Goal: Find contact information: Find contact information

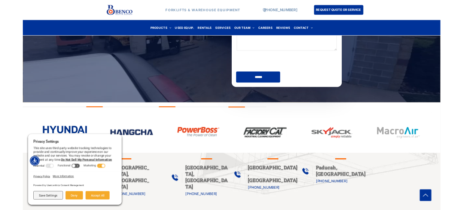
scroll to position [262, 0]
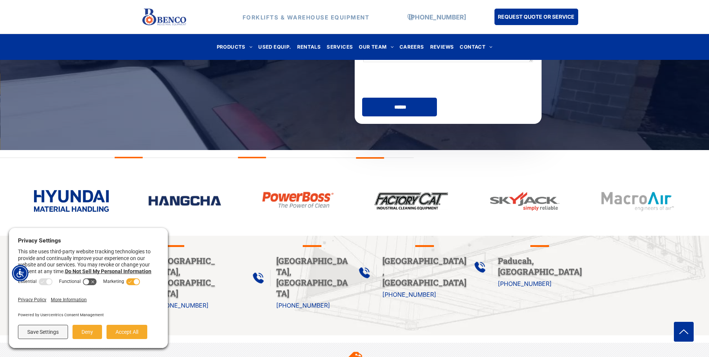
click at [92, 209] on button "Deny" at bounding box center [88, 332] width 30 height 14
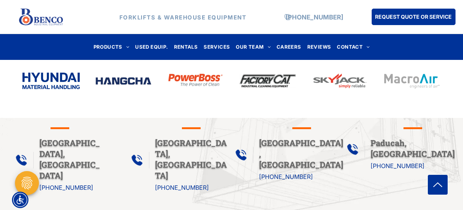
scroll to position [374, 0]
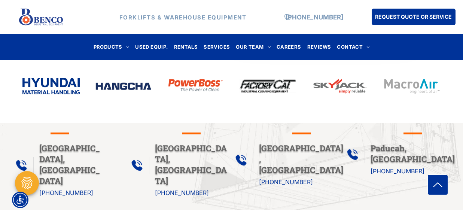
click at [81, 189] on link "[PHONE_NUMBER]" at bounding box center [66, 192] width 54 height 7
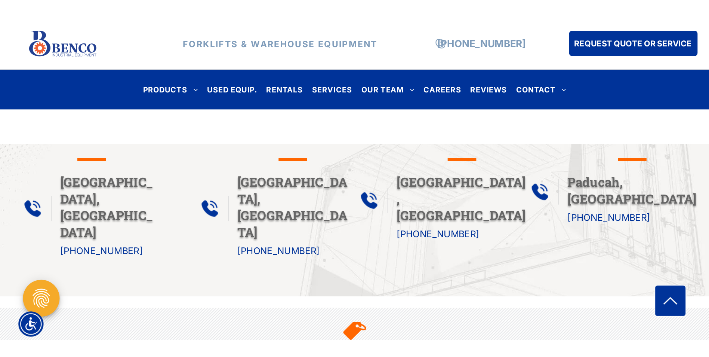
scroll to position [401, 0]
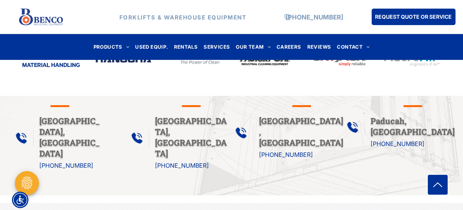
click at [75, 162] on link "[PHONE_NUMBER]" at bounding box center [66, 165] width 54 height 7
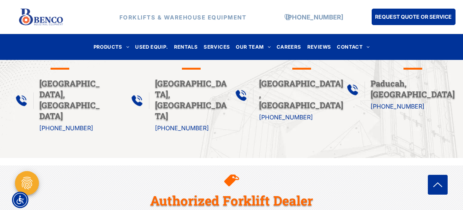
click at [415, 67] on div at bounding box center [412, 69] width 19 height 10
click at [423, 101] on p "(270) 301-7367" at bounding box center [412, 106] width 84 height 11
drag, startPoint x: 380, startPoint y: 117, endPoint x: 375, endPoint y: 118, distance: 4.9
click at [380, 148] on div at bounding box center [231, 150] width 433 height 4
click at [300, 148] on div at bounding box center [231, 150] width 433 height 4
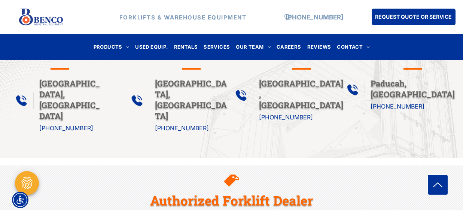
click at [313, 88] on span "[GEOGRAPHIC_DATA], [GEOGRAPHIC_DATA]" at bounding box center [301, 94] width 84 height 33
click at [299, 68] on hr at bounding box center [301, 69] width 19 height 3
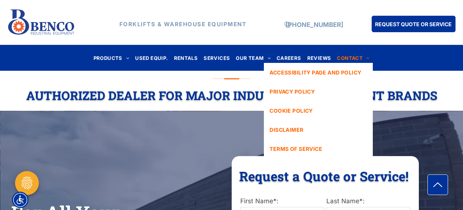
click at [351, 58] on span "CONTACT" at bounding box center [353, 58] width 33 height 10
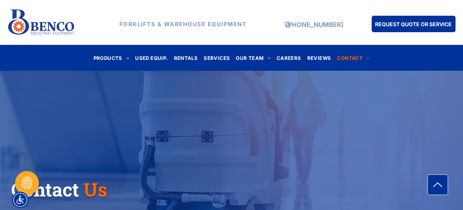
click at [348, 32] on div "REQUEST QUOTE OR SERVICE" at bounding box center [400, 22] width 112 height 32
click at [262, 55] on span "OUR TEAM" at bounding box center [253, 58] width 35 height 10
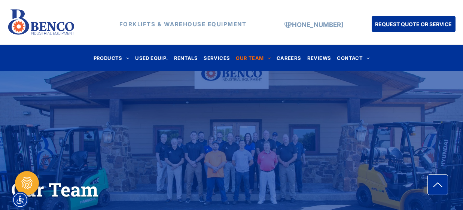
click at [33, 22] on img at bounding box center [41, 22] width 68 height 32
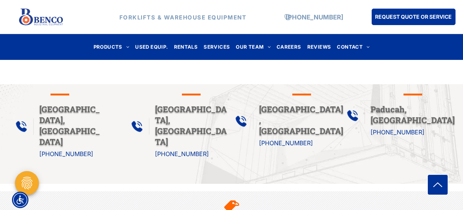
scroll to position [411, 0]
